Goal: Task Accomplishment & Management: Manage account settings

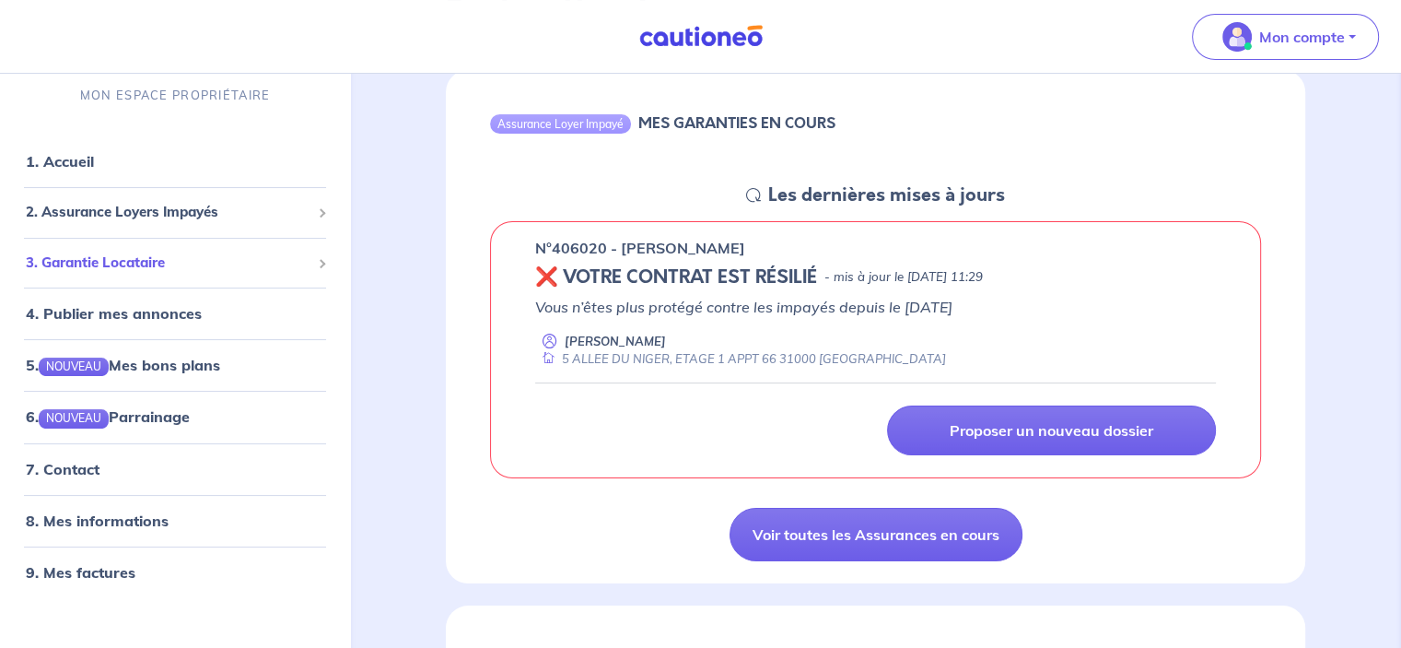
scroll to position [276, 0]
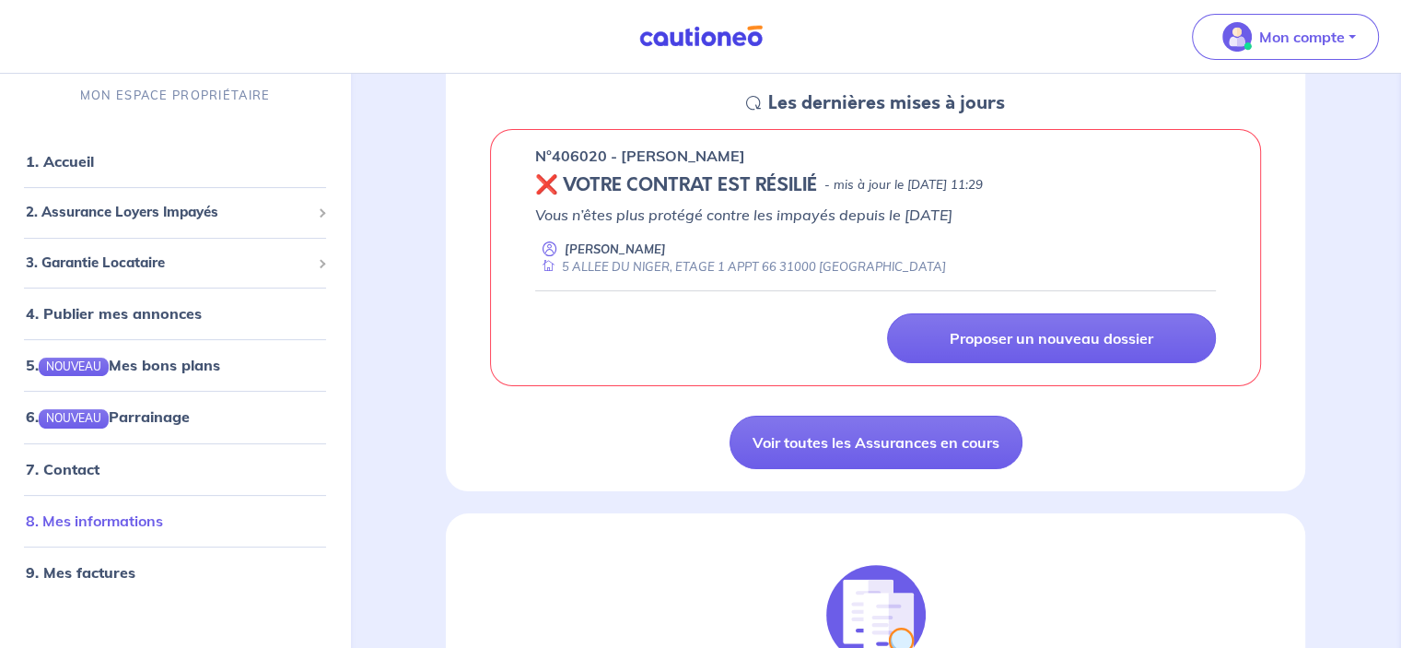
click at [122, 528] on link "8. Mes informations" at bounding box center [94, 520] width 137 height 18
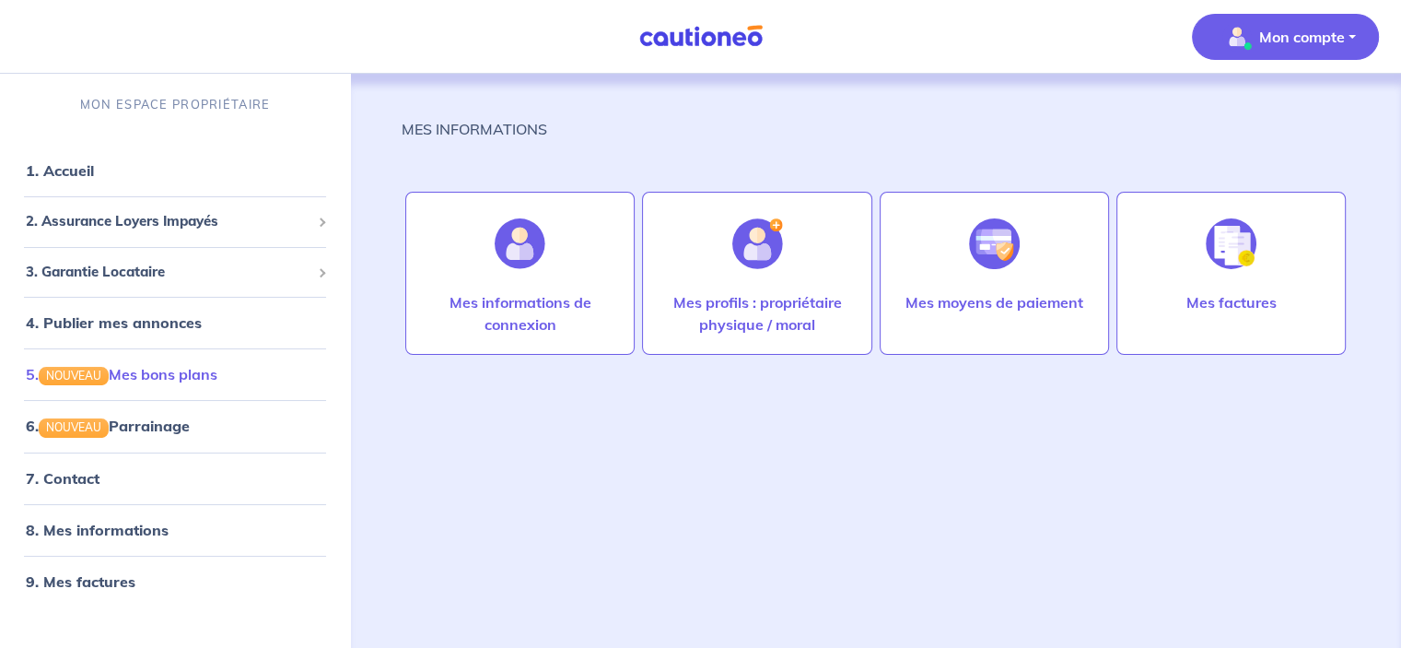
click at [151, 373] on link "5. NOUVEAU Mes bons plans" at bounding box center [122, 374] width 192 height 18
click at [93, 180] on link "1. Accueil" at bounding box center [59, 170] width 67 height 18
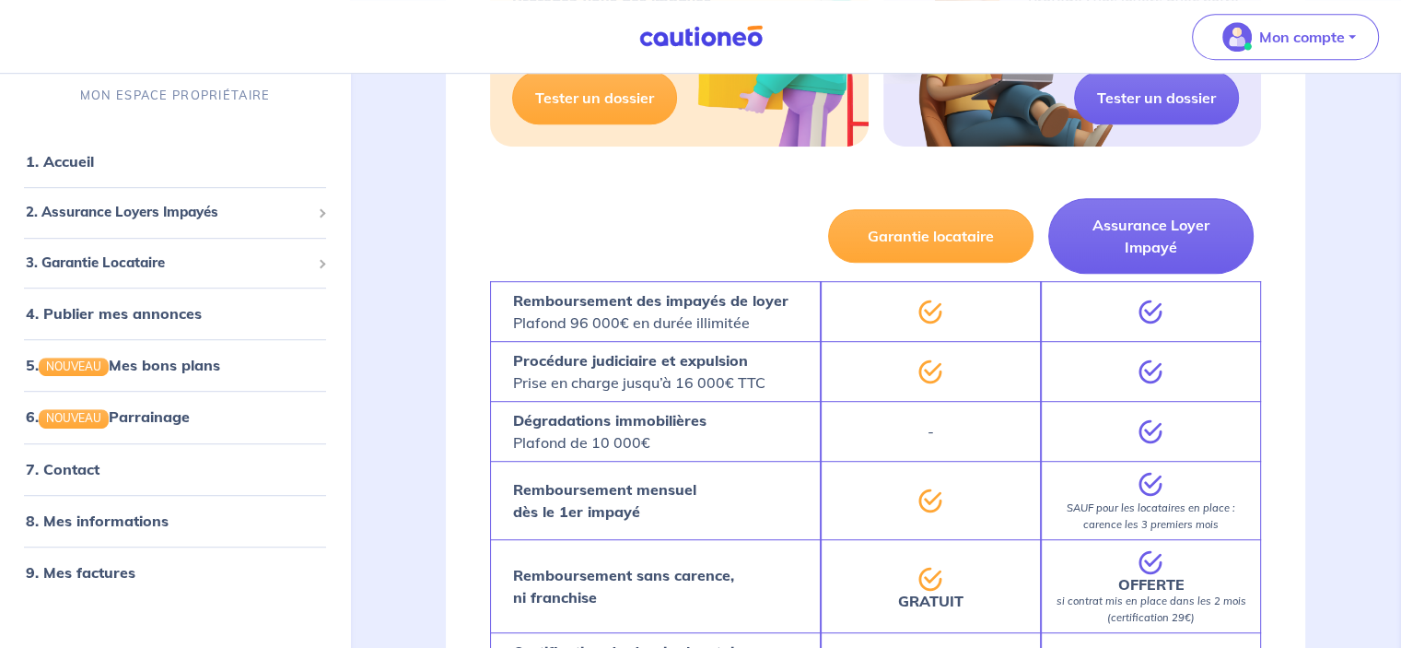
scroll to position [1105, 0]
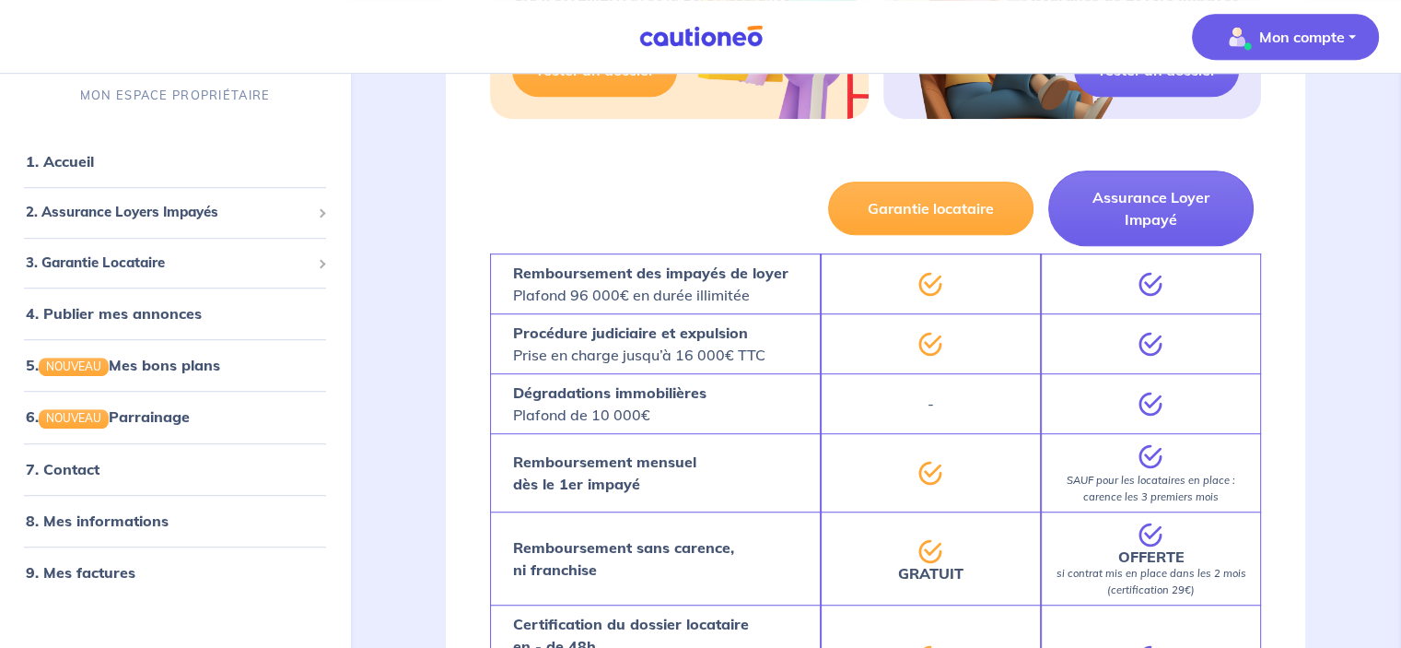
click at [1308, 30] on p "Mon compte" at bounding box center [1302, 37] width 86 height 22
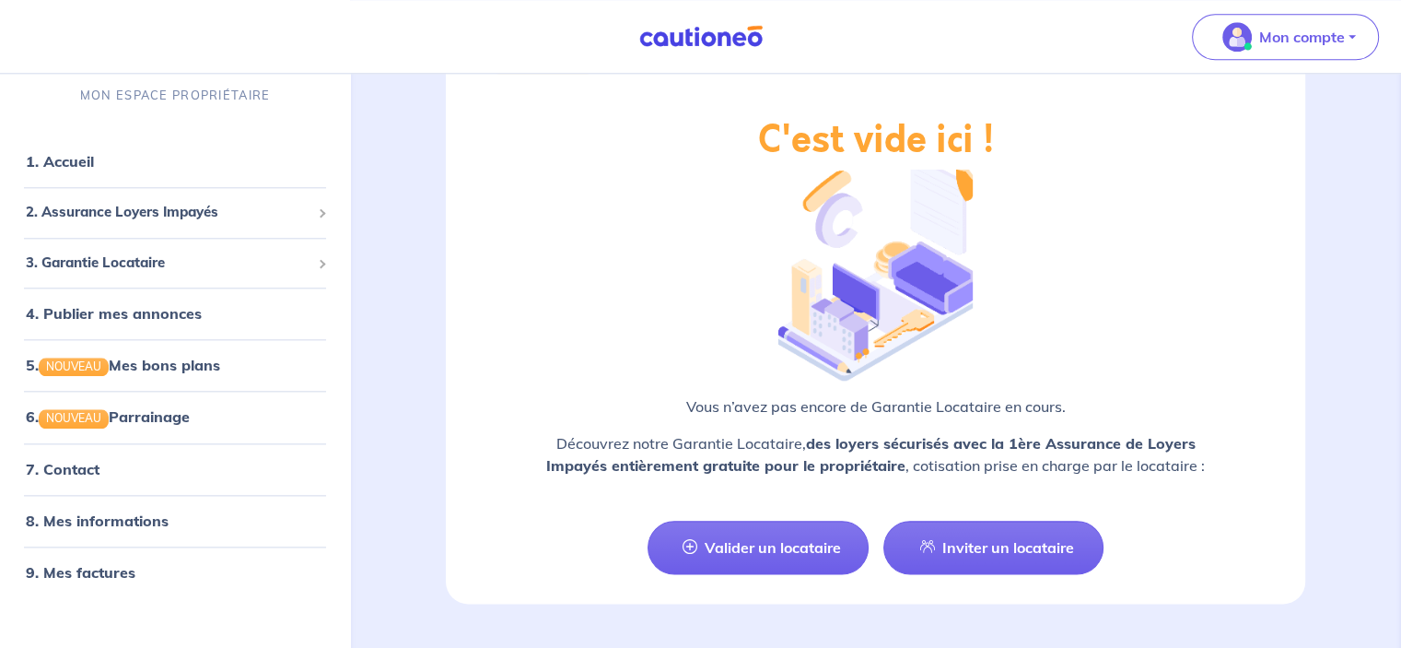
scroll to position [2122, 0]
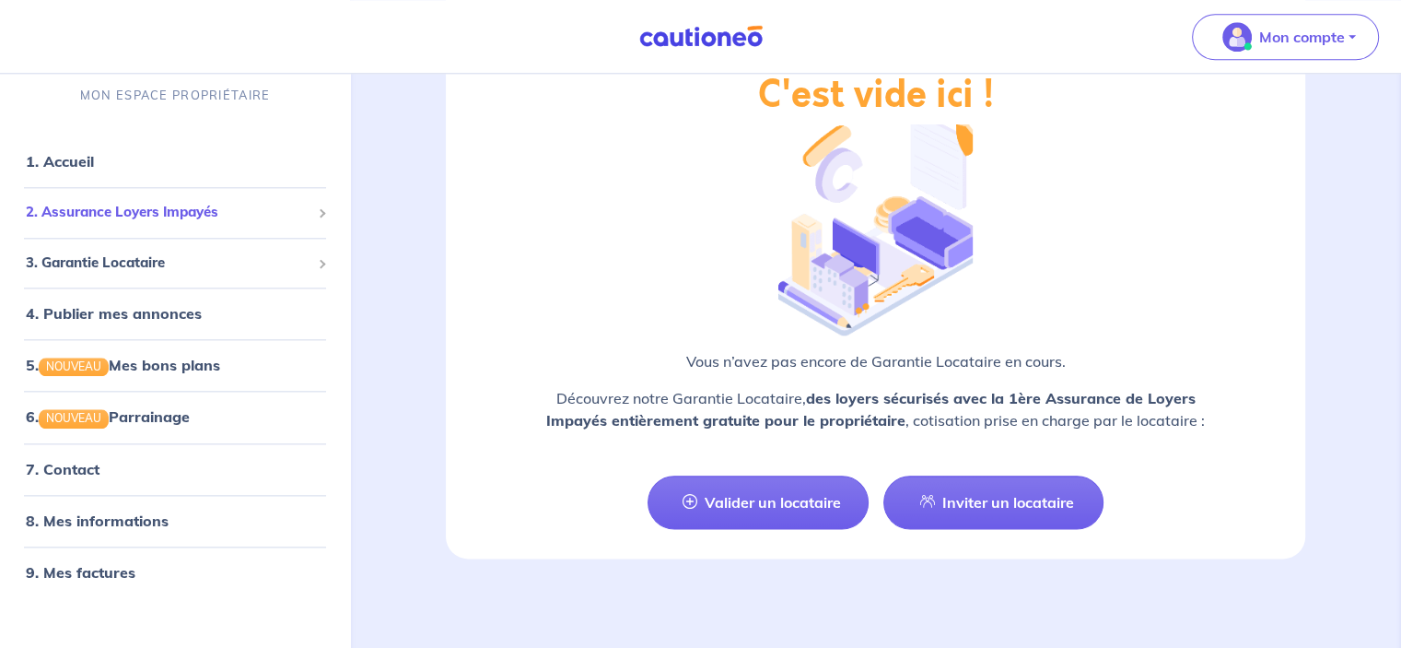
click at [103, 211] on span "2. Assurance Loyers Impayés" at bounding box center [168, 212] width 285 height 21
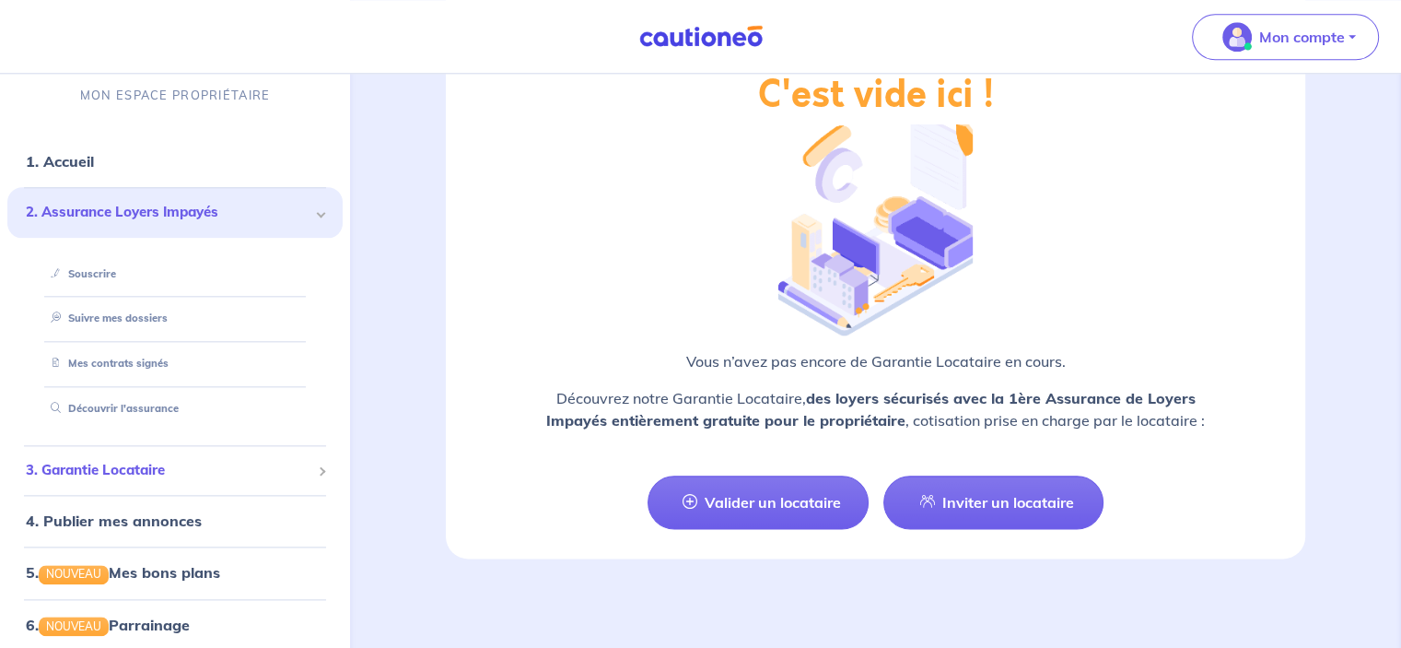
click at [134, 472] on span "3. Garantie Locataire" at bounding box center [168, 470] width 285 height 21
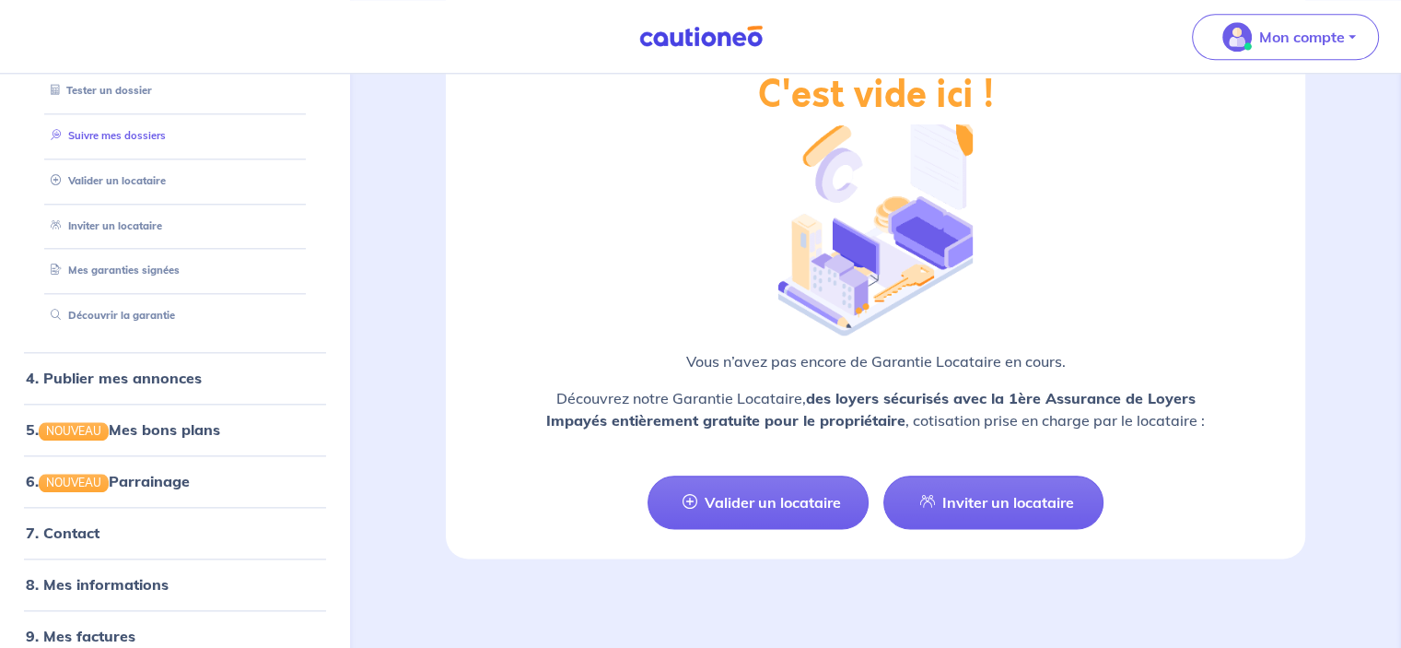
scroll to position [256, 0]
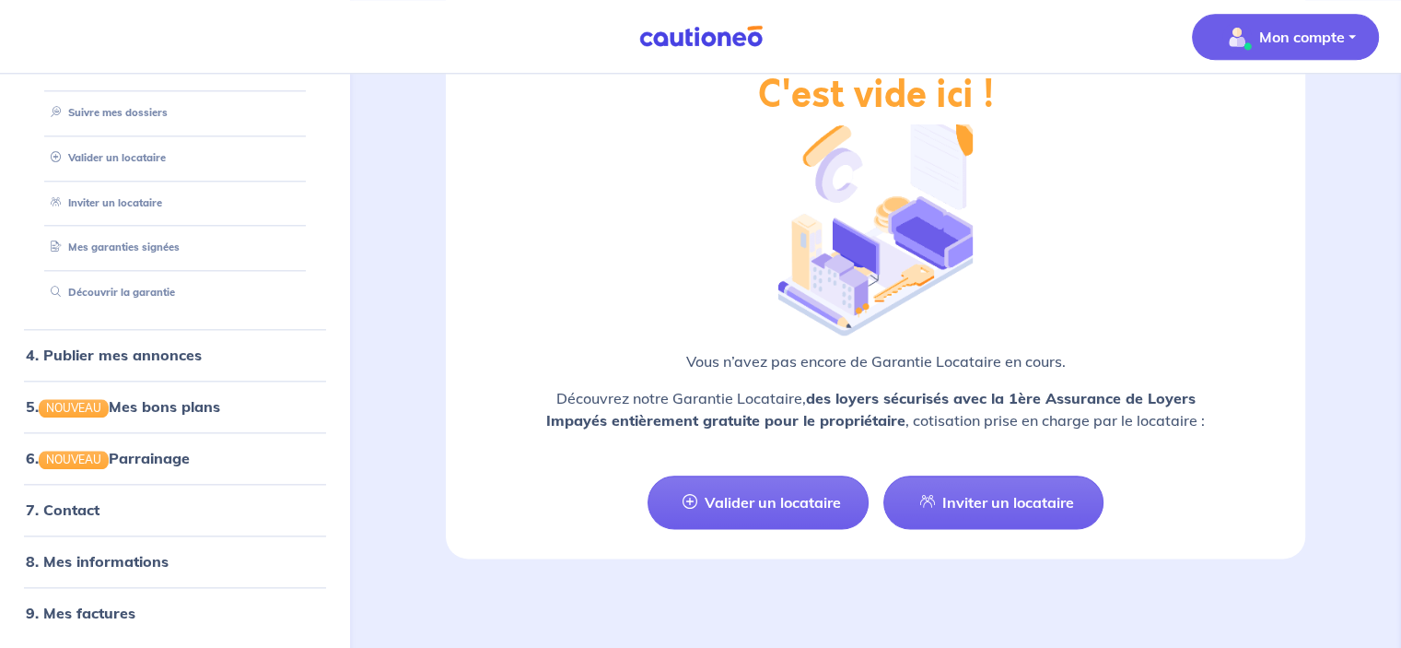
click at [1349, 29] on button "Mon compte" at bounding box center [1285, 37] width 187 height 46
click at [1281, 120] on link "Mes informations" at bounding box center [1267, 113] width 148 height 29
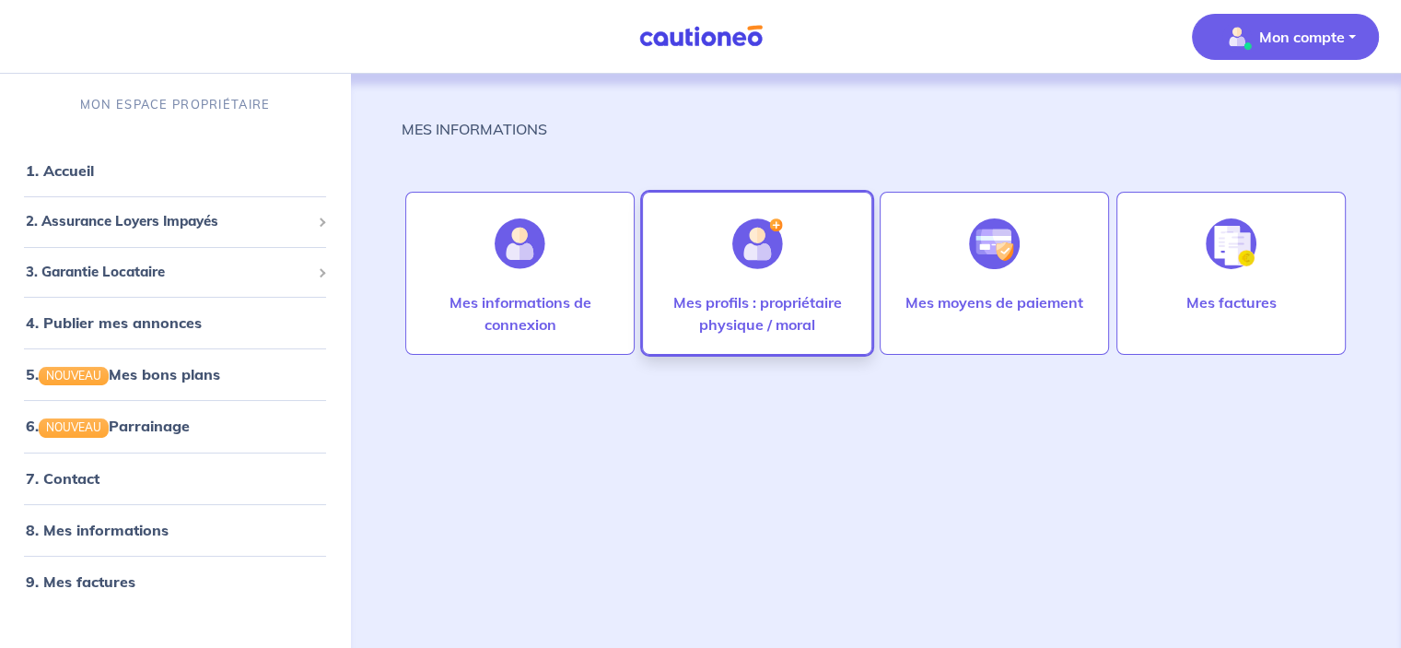
click at [781, 266] on img at bounding box center [757, 243] width 51 height 51
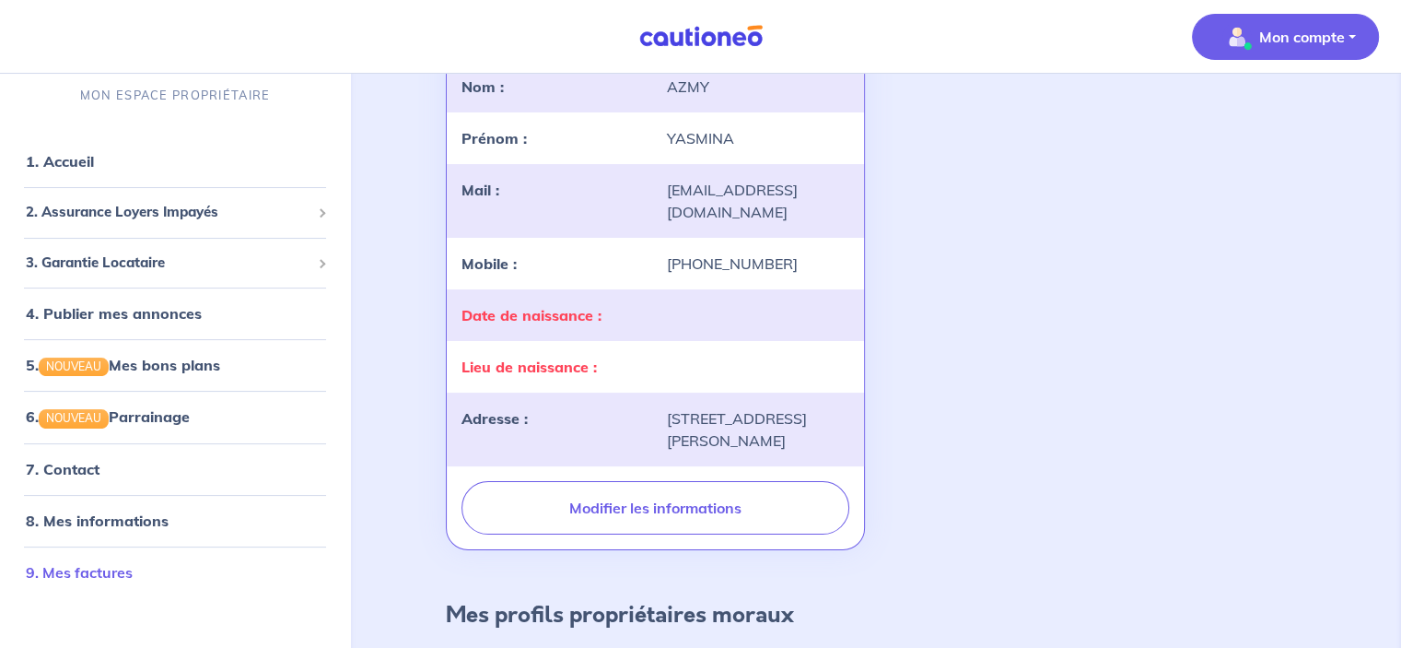
scroll to position [368, 0]
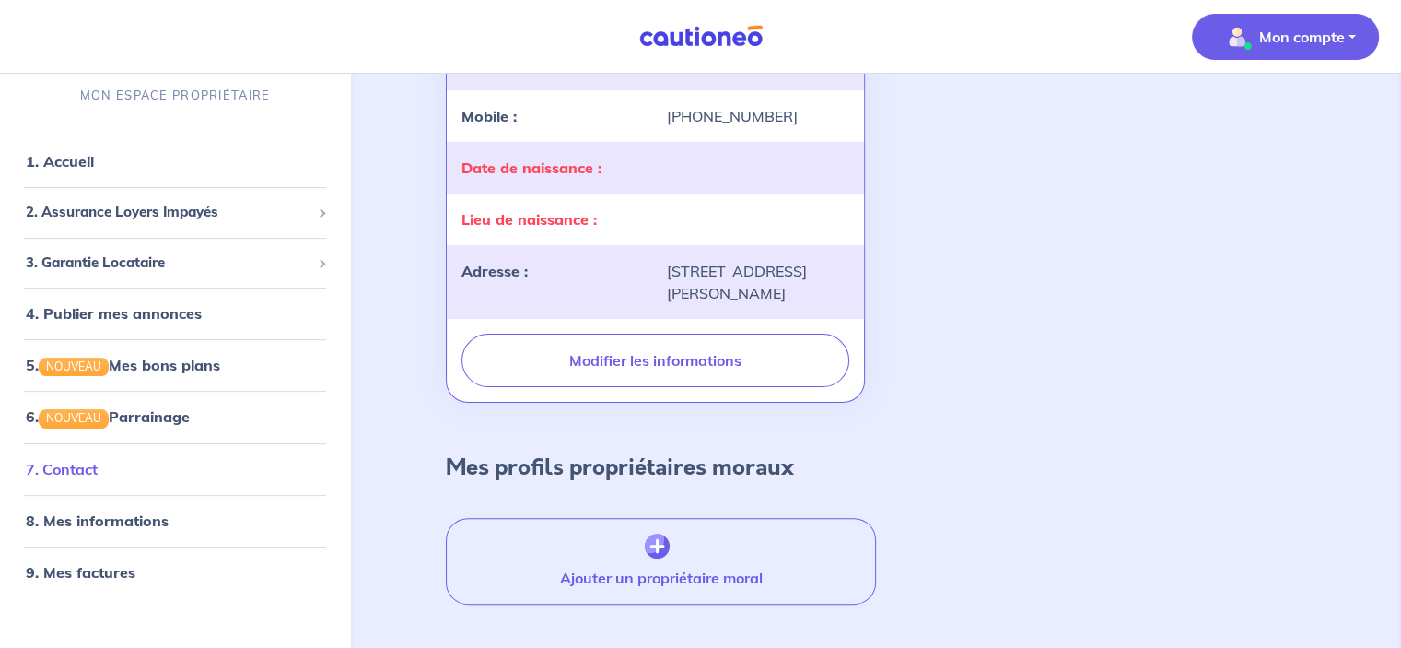
click at [88, 462] on link "7. Contact" at bounding box center [62, 469] width 72 height 18
click at [177, 315] on link "4. Publier mes annonces" at bounding box center [111, 313] width 170 height 18
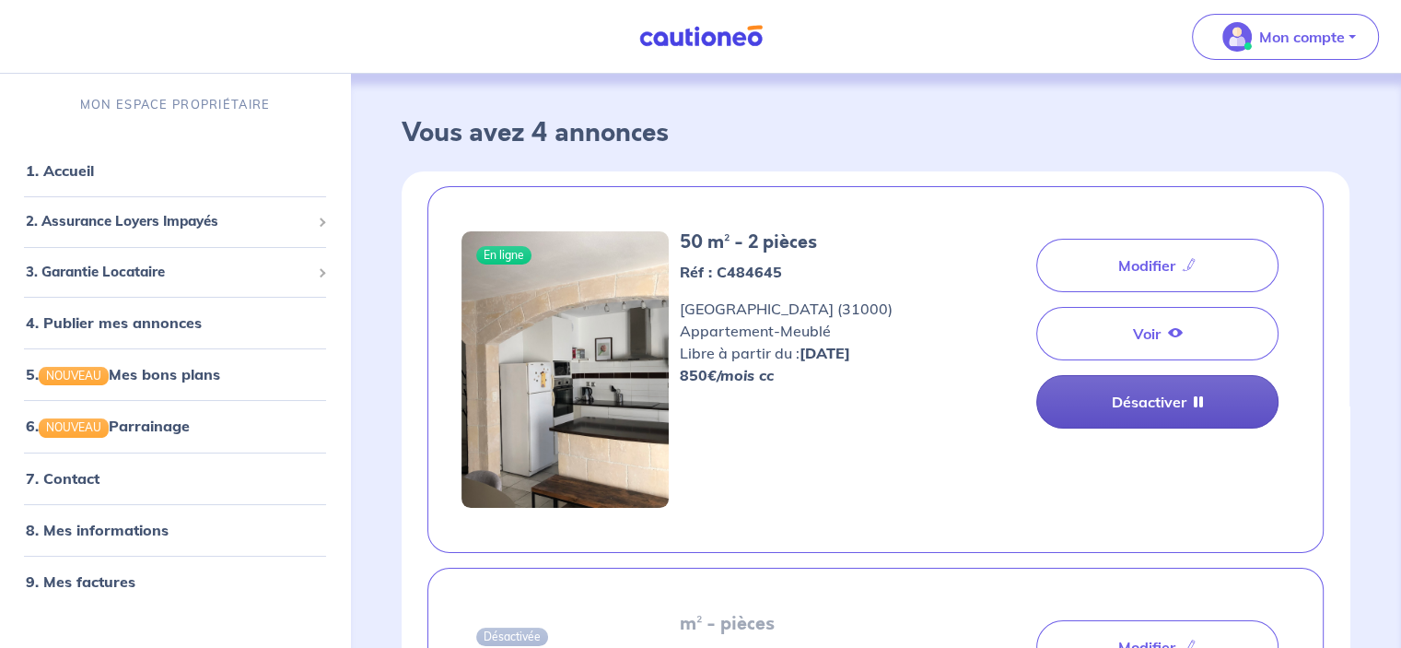
click at [1179, 407] on link "Désactiver" at bounding box center [1157, 401] width 242 height 53
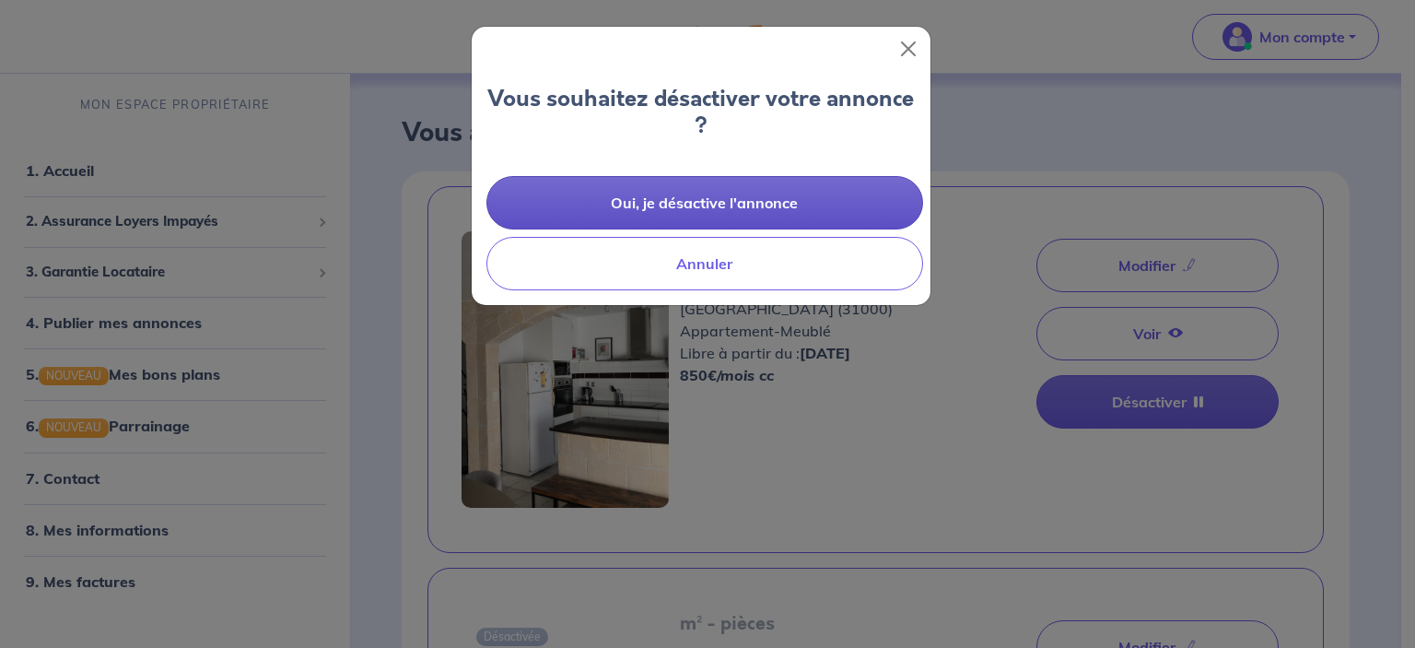
click at [655, 199] on button "Oui, je désactive l'annonce" at bounding box center [704, 202] width 437 height 53
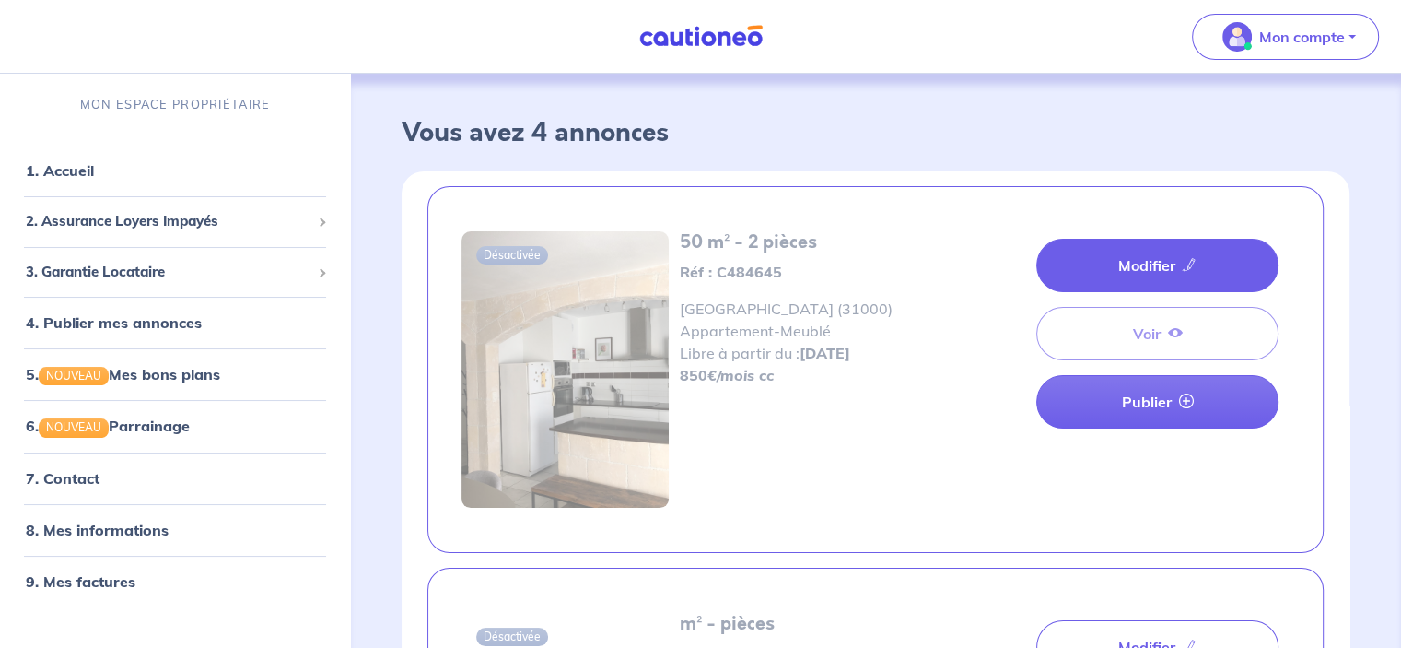
click at [1163, 271] on link "Modifier" at bounding box center [1157, 265] width 242 height 53
